Goal: Task Accomplishment & Management: Complete application form

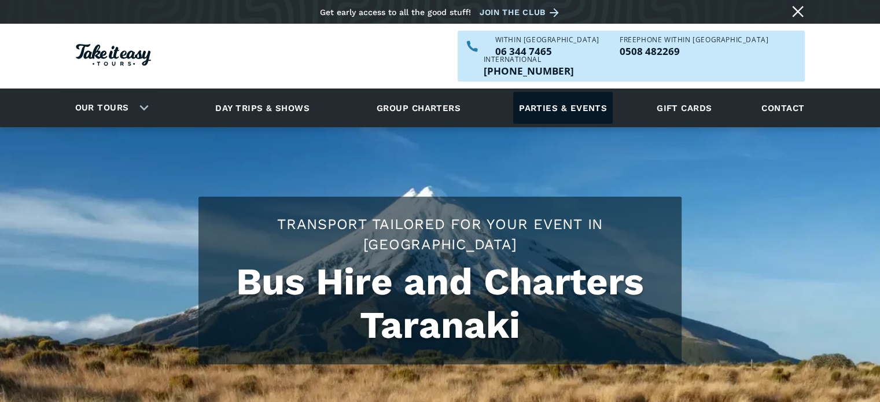
click at [561, 92] on link "Parties & events" at bounding box center [562, 108] width 99 height 32
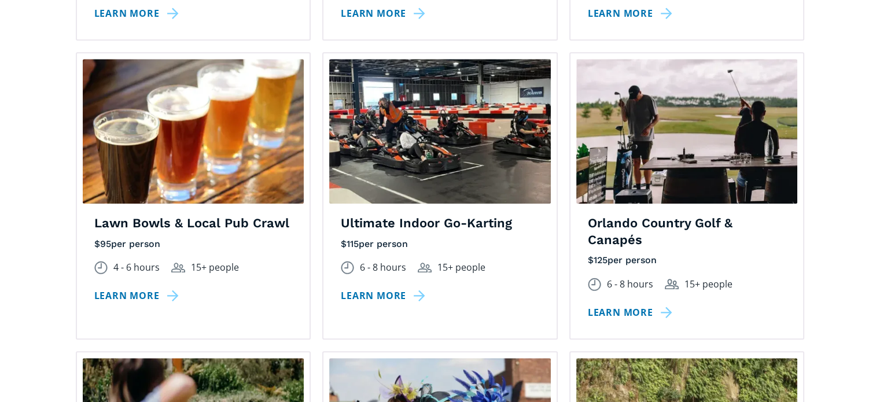
scroll to position [1194, 0]
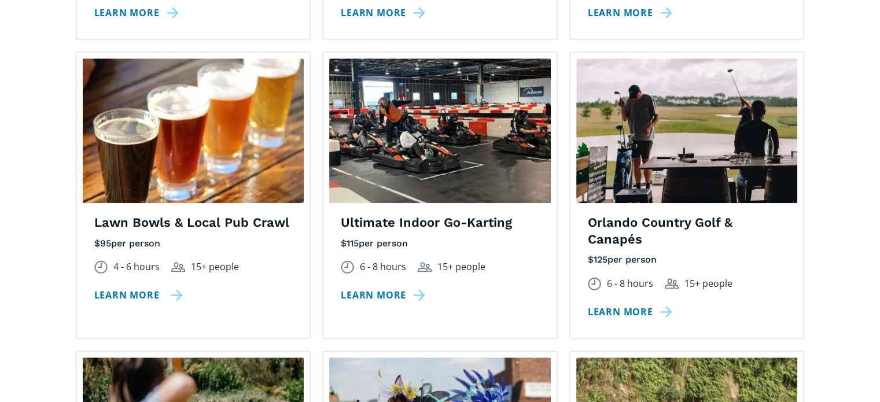
click at [135, 287] on link "Learn more" at bounding box center [138, 295] width 88 height 17
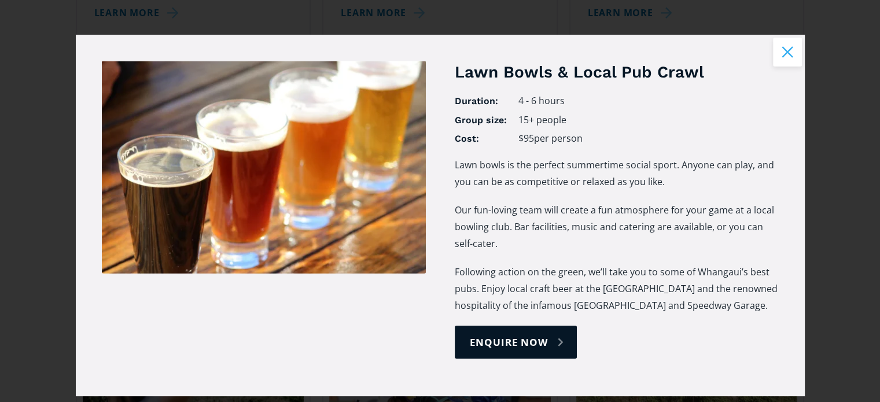
click at [774, 58] on button "Close modal" at bounding box center [787, 52] width 29 height 29
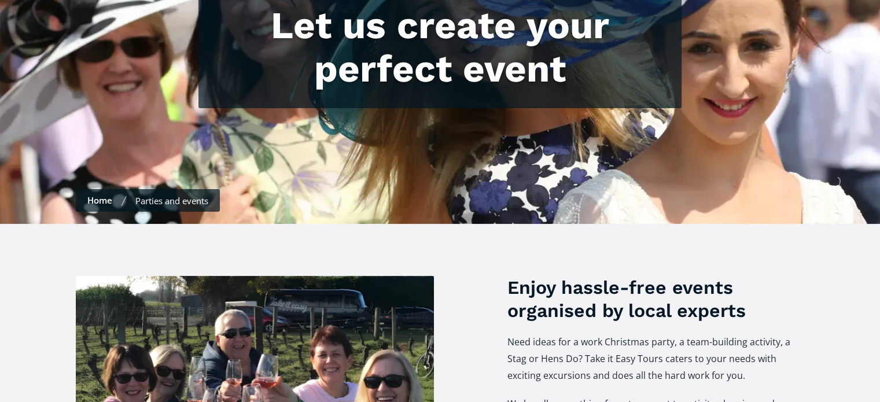
scroll to position [208, 0]
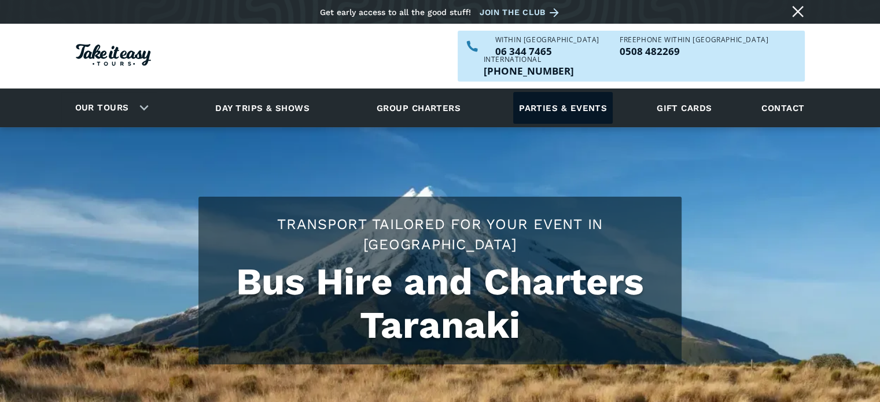
click at [566, 92] on link "Parties & events" at bounding box center [562, 108] width 99 height 32
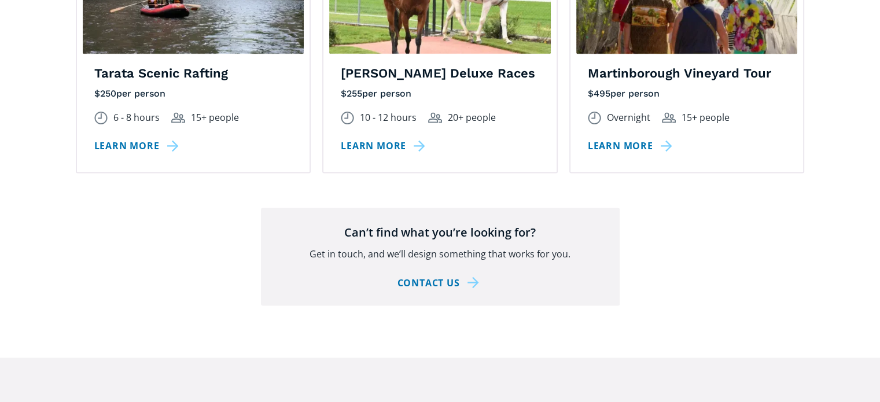
scroll to position [2096, 0]
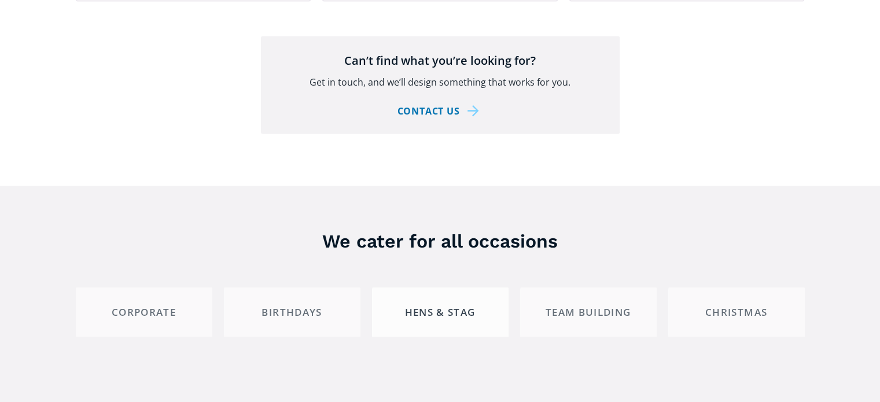
click at [442, 305] on div "Hens & Stag" at bounding box center [440, 311] width 117 height 13
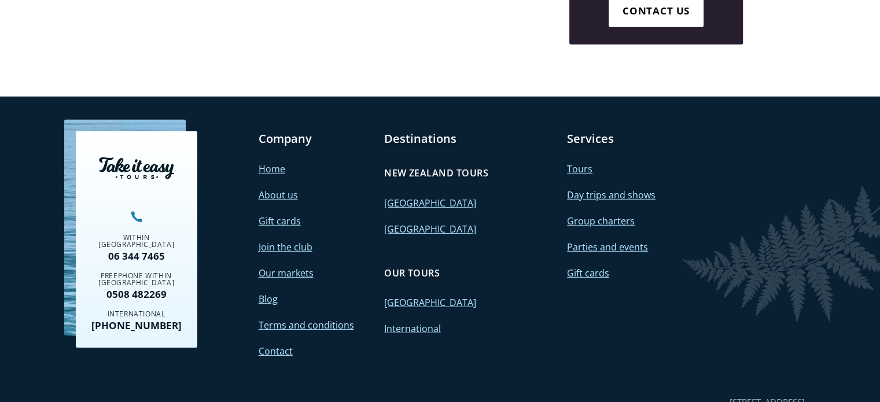
scroll to position [3626, 0]
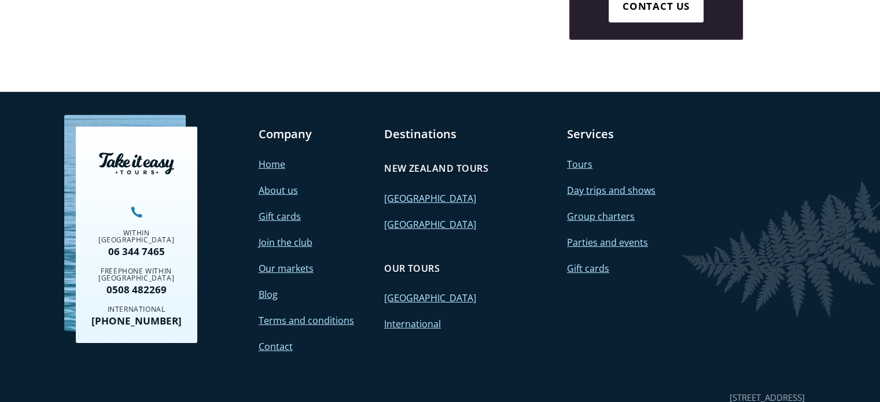
click at [264, 340] on link "Contact" at bounding box center [275, 346] width 34 height 13
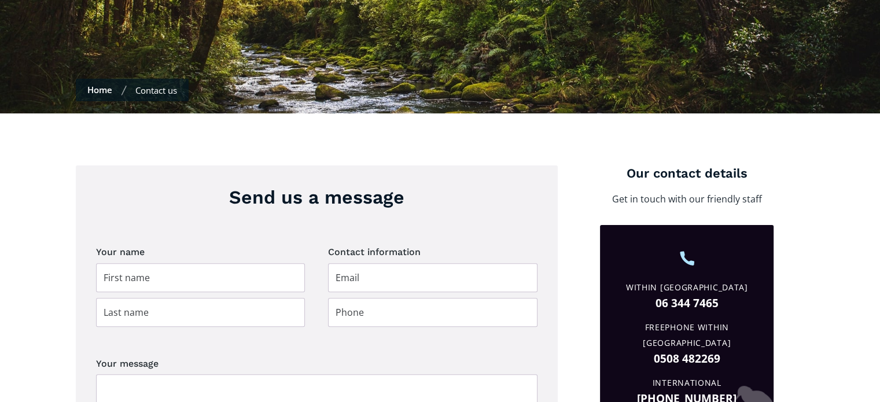
scroll to position [305, 0]
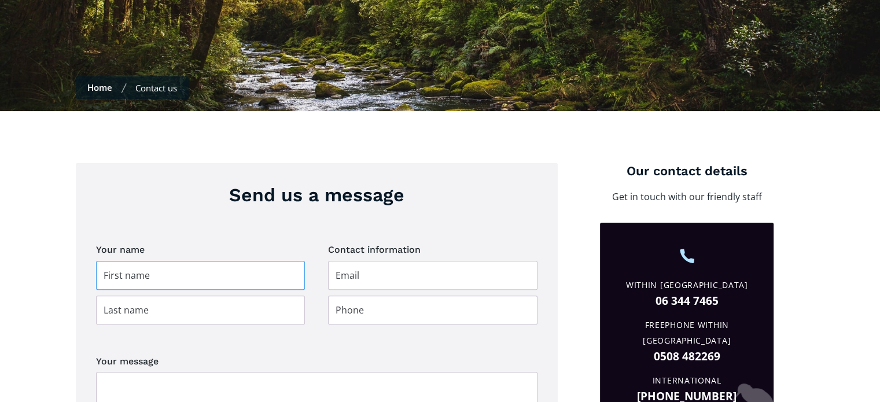
click at [271, 262] on input "Contact page" at bounding box center [200, 275] width 209 height 29
type input "[PERSON_NAME]"
type input "matt.mymechanical@gmail.com"
type input "0274244922"
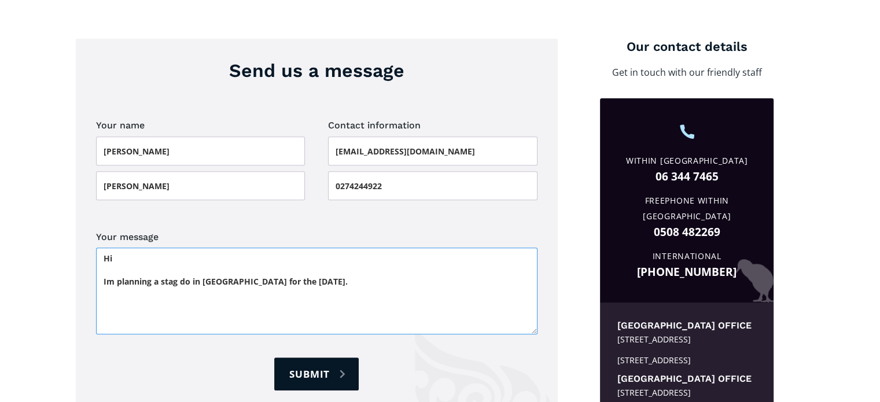
scroll to position [431, 0]
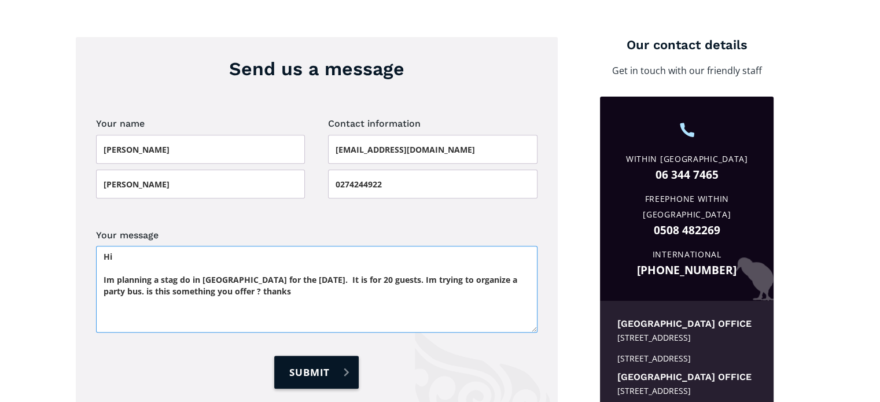
type textarea "Hi Im planning a stag do in New Plymouth for the 18th of October. It is for 20 …"
click at [315, 356] on input "Submit" at bounding box center [316, 372] width 84 height 33
type input "Please wait..."
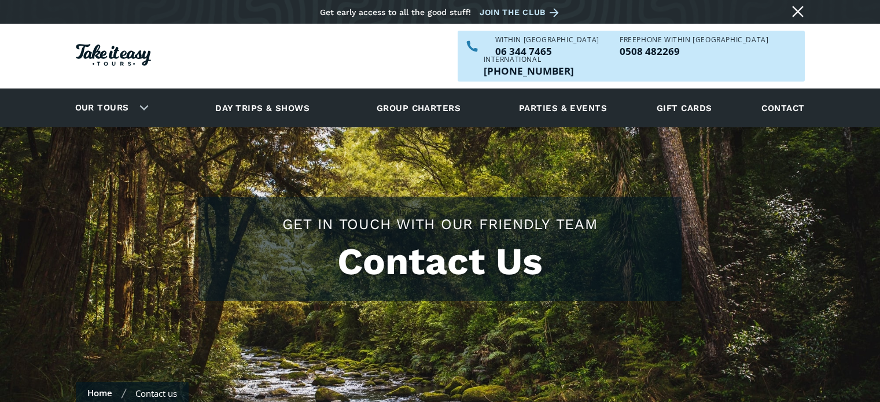
scroll to position [431, 0]
